Goal: Navigation & Orientation: Find specific page/section

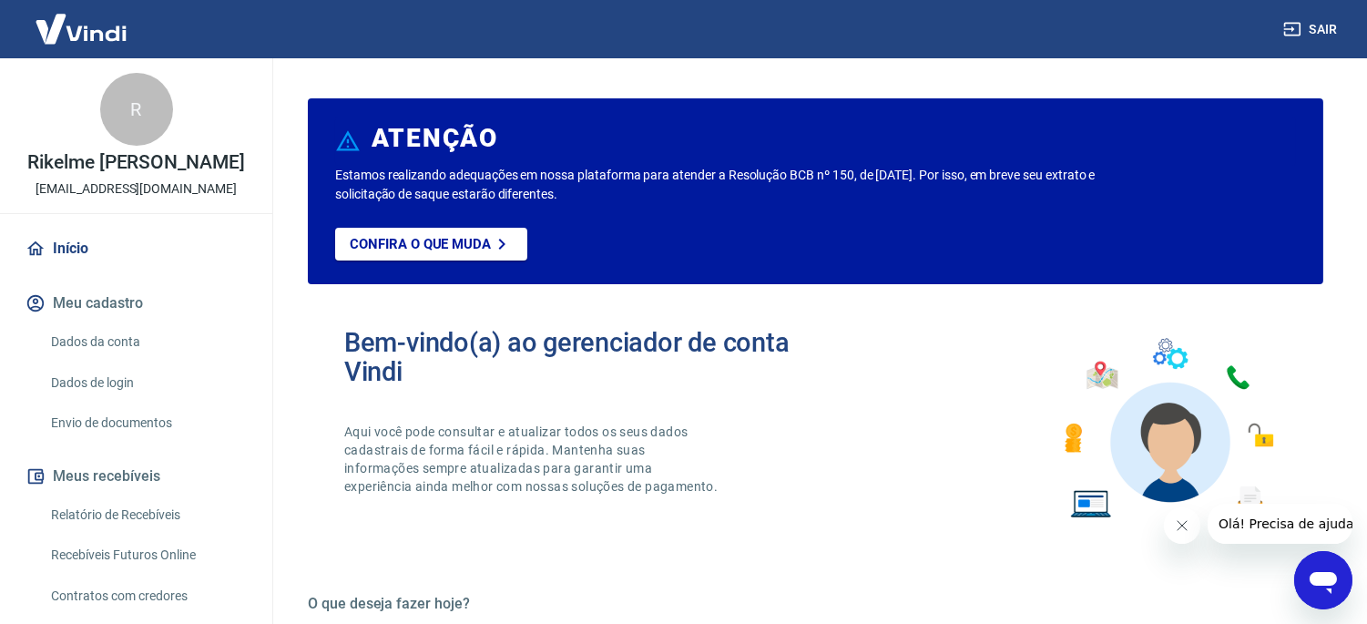
click at [104, 374] on link "Dados de login" at bounding box center [147, 382] width 207 height 37
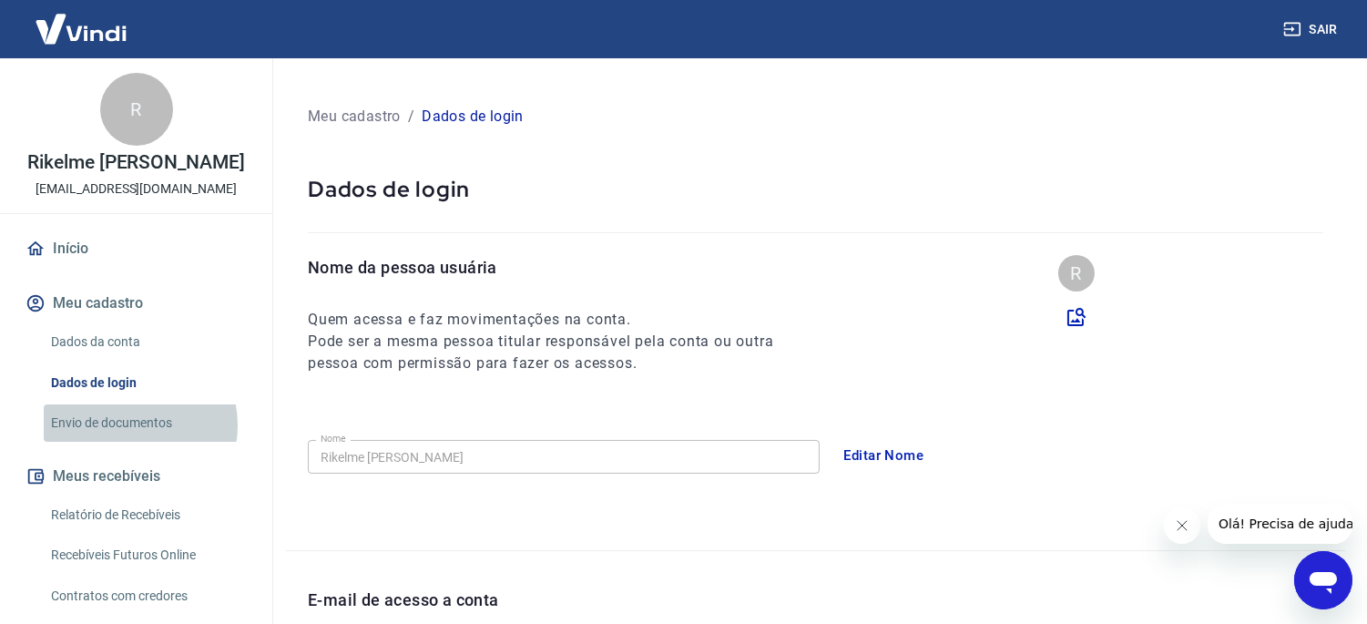
click at [125, 425] on link "Envio de documentos" at bounding box center [147, 422] width 207 height 37
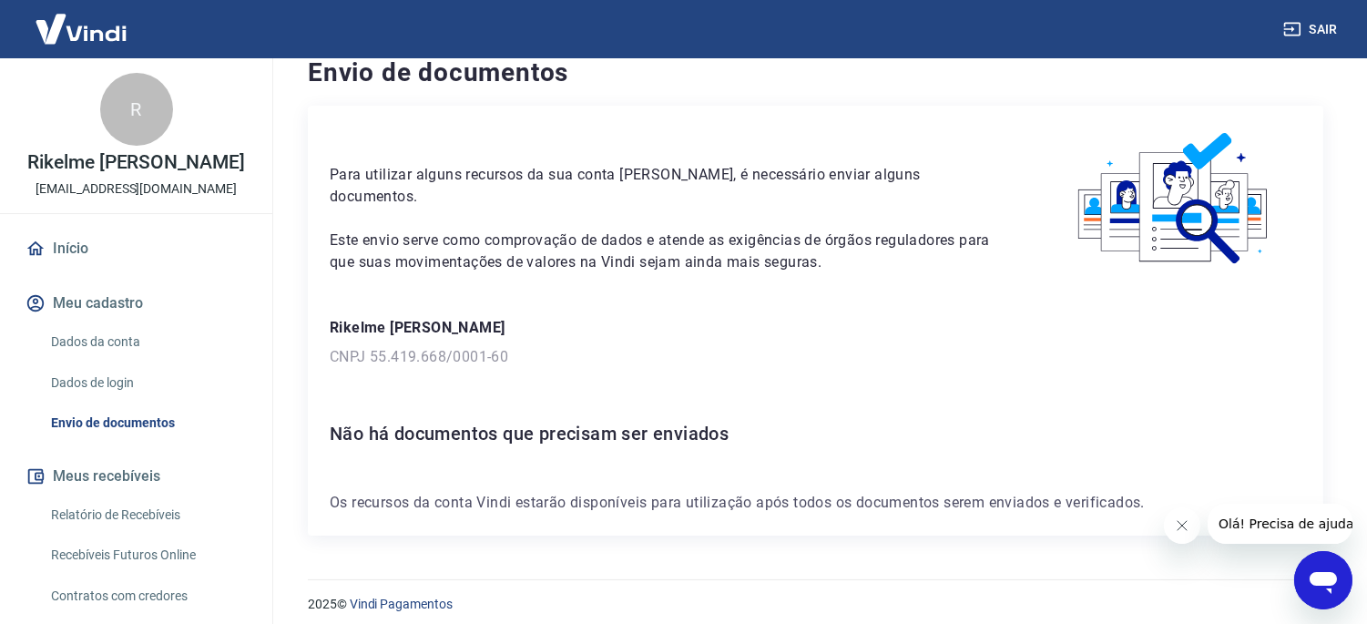
scroll to position [34, 0]
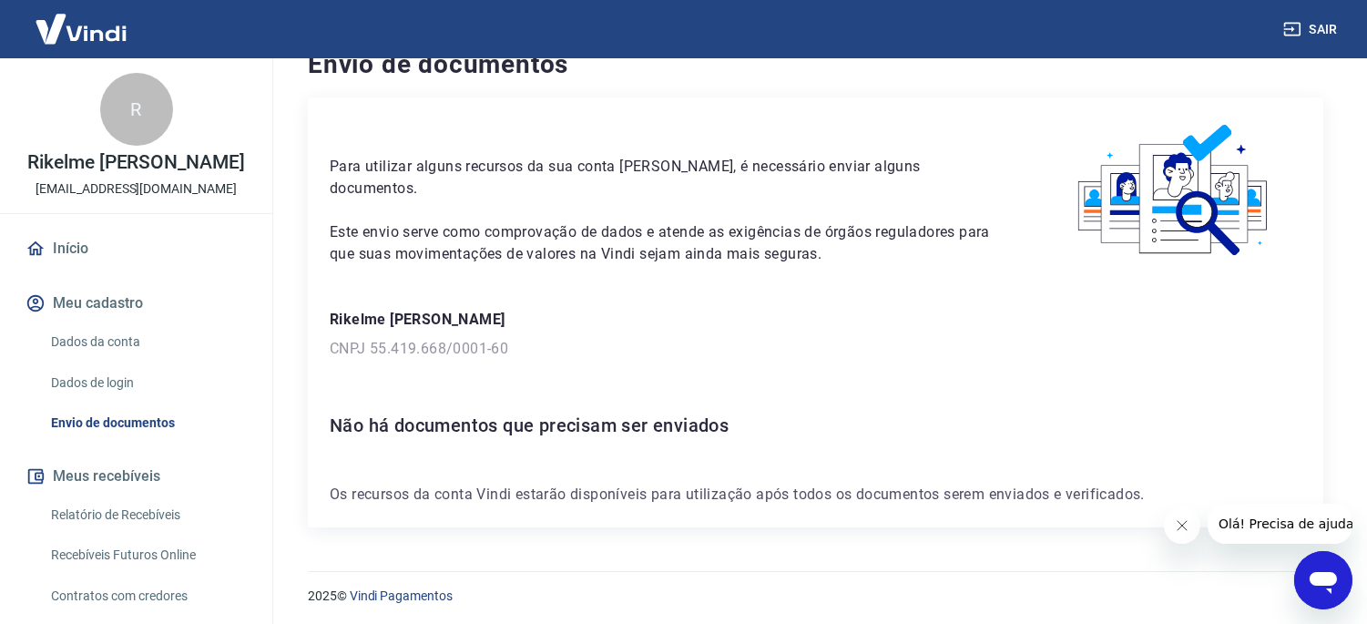
click at [98, 235] on link "Início" at bounding box center [136, 249] width 229 height 40
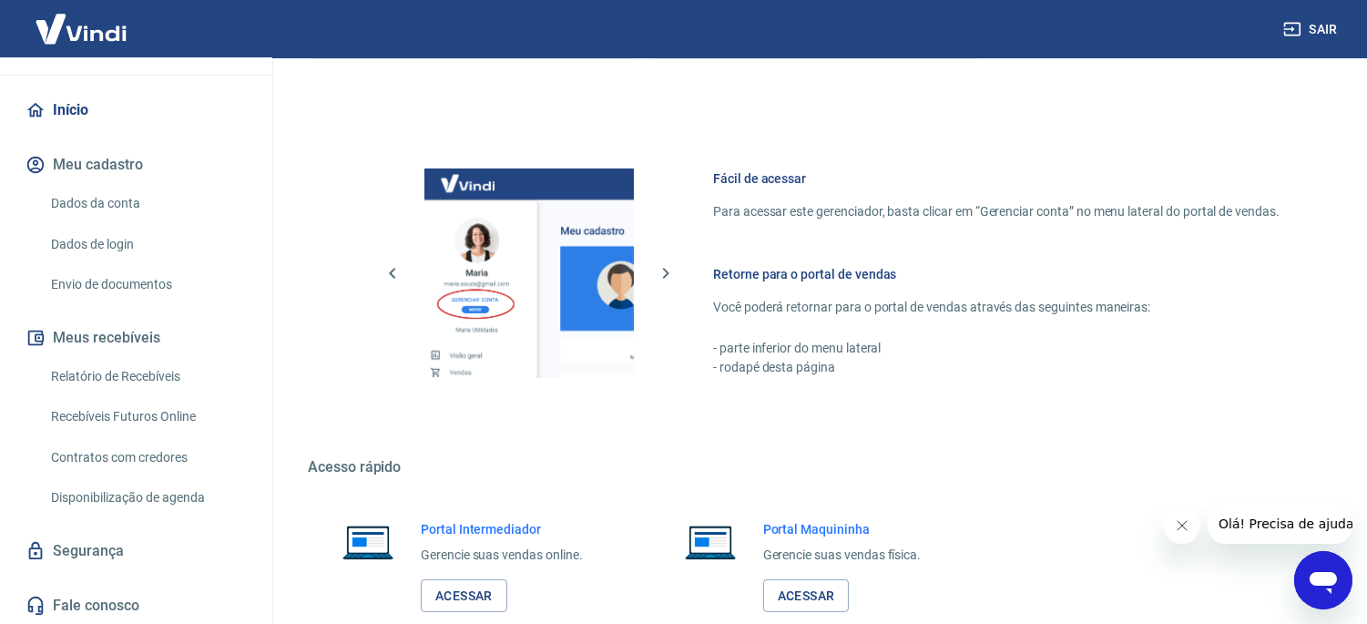
scroll to position [1021, 0]
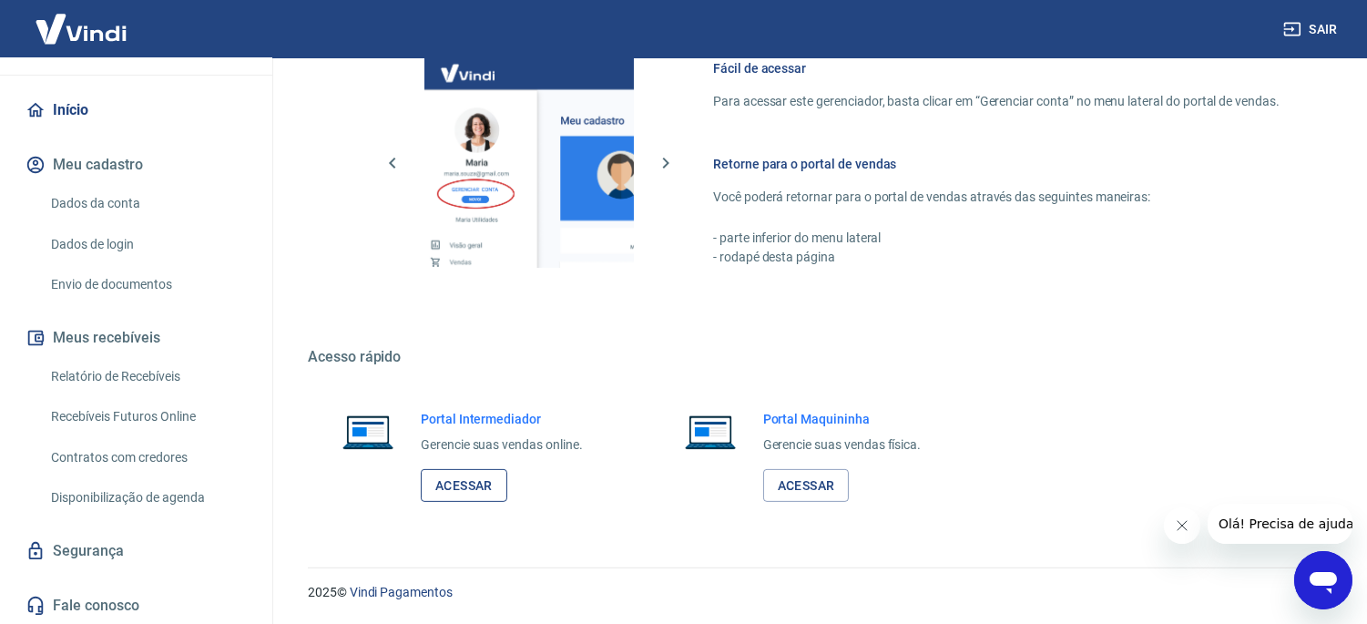
click at [496, 485] on link "Acessar" at bounding box center [464, 486] width 87 height 34
